Goal: Transaction & Acquisition: Obtain resource

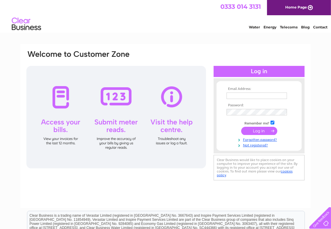
type input "harri@vmgedneynewsagents.co.uk"
drag, startPoint x: 227, startPoint y: 97, endPoint x: 318, endPoint y: 85, distance: 91.3
click at [318, 85] on div "Email Address: harri@vmgedneynewsagents.co.uk Password:" at bounding box center [165, 176] width 331 height 264
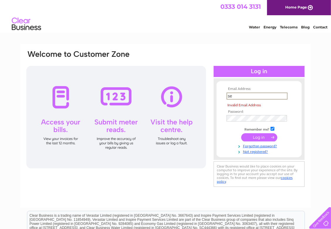
type input "seangedney@btinternet.com"
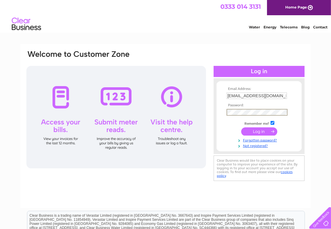
click at [205, 113] on div "Email Address: seangedney@btinternet.com Password:" at bounding box center [165, 116] width 279 height 133
click at [310, 70] on div "Email Address: seangedney@btinternet.com Password:" at bounding box center [165, 126] width 290 height 164
click at [251, 127] on input "submit" at bounding box center [259, 131] width 36 height 8
click at [255, 132] on input "submit" at bounding box center [259, 131] width 36 height 8
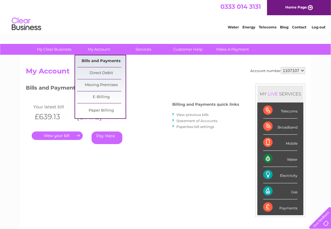
click at [111, 60] on link "Bills and Payments" at bounding box center [101, 61] width 48 height 12
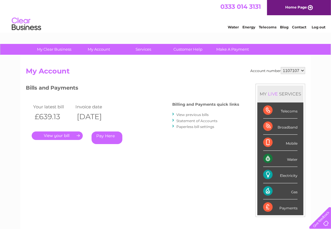
click at [62, 140] on div "Your latest bill Invoice date £639.13 09/09/2025 . Pay Here" at bounding box center [90, 125] width 129 height 56
click at [62, 139] on link "." at bounding box center [57, 136] width 51 height 9
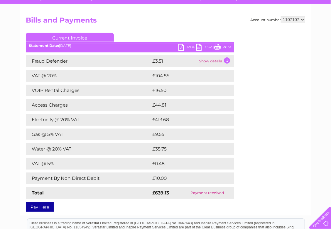
scroll to position [53, 0]
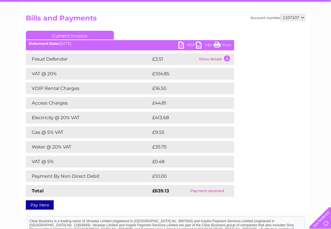
click at [181, 44] on link "PDF" at bounding box center [187, 46] width 18 height 9
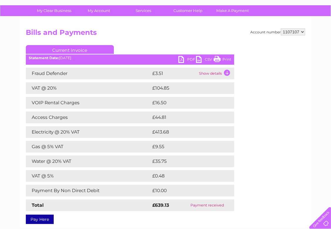
scroll to position [0, 0]
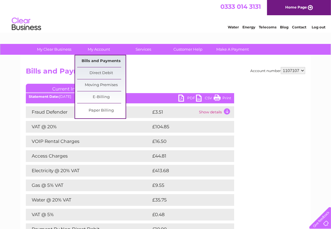
click at [95, 64] on link "Bills and Payments" at bounding box center [101, 61] width 48 height 12
click at [99, 61] on link "Bills and Payments" at bounding box center [101, 61] width 48 height 12
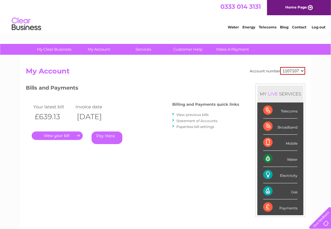
click at [64, 137] on link "." at bounding box center [57, 136] width 51 height 9
